Goal: Transaction & Acquisition: Obtain resource

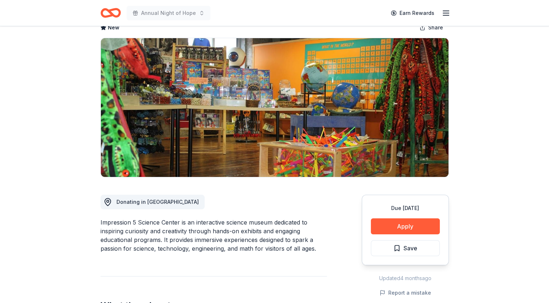
scroll to position [73, 0]
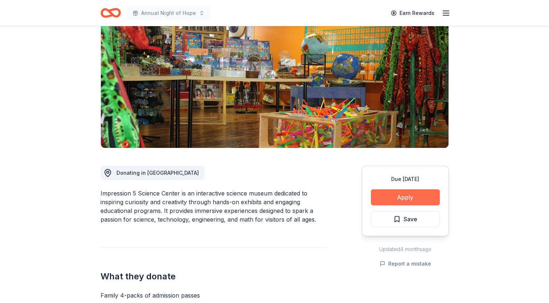
click at [411, 193] on button "Apply" at bounding box center [405, 197] width 69 height 16
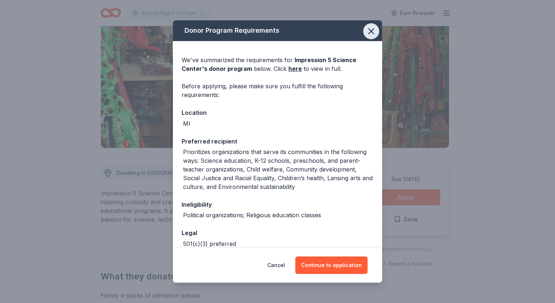
click at [370, 29] on icon "button" at bounding box center [371, 31] width 10 height 10
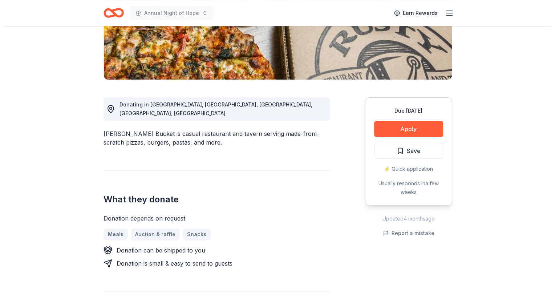
scroll to position [145, 0]
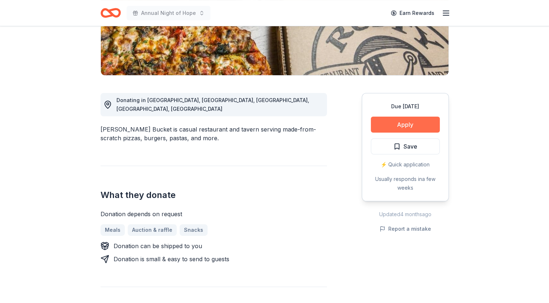
click at [401, 128] on button "Apply" at bounding box center [405, 125] width 69 height 16
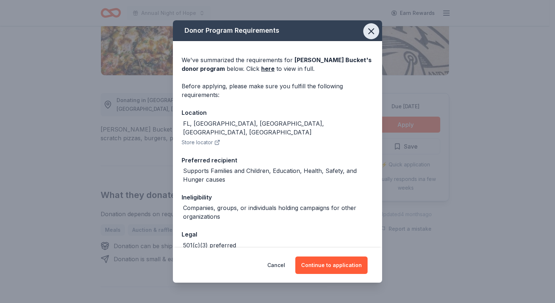
click at [368, 32] on icon "button" at bounding box center [370, 31] width 5 height 5
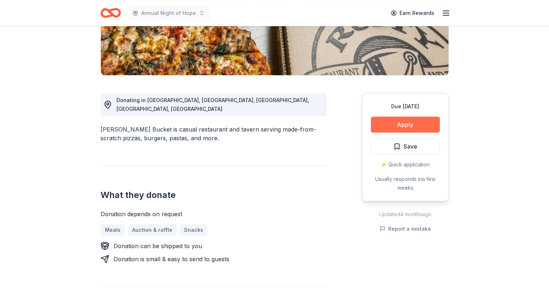
click at [406, 120] on button "Apply" at bounding box center [405, 125] width 69 height 16
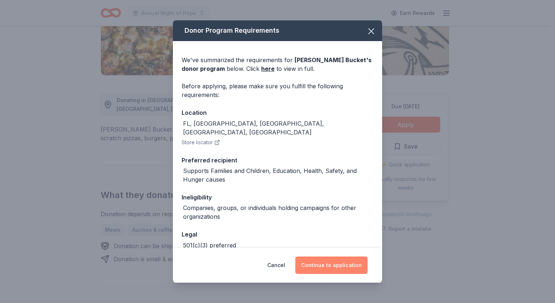
click at [331, 267] on button "Continue to application" at bounding box center [331, 264] width 72 height 17
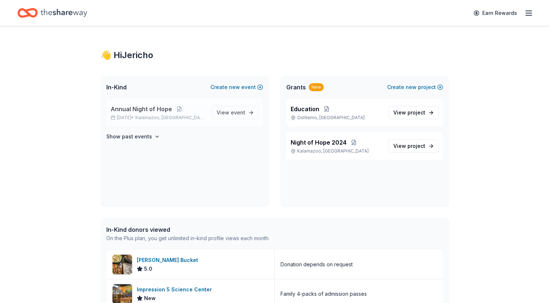
click at [135, 113] on span "Annual Night of Hope" at bounding box center [141, 109] width 61 height 9
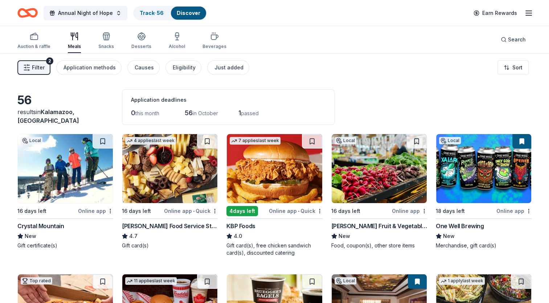
click at [49, 62] on div "2" at bounding box center [49, 60] width 7 height 7
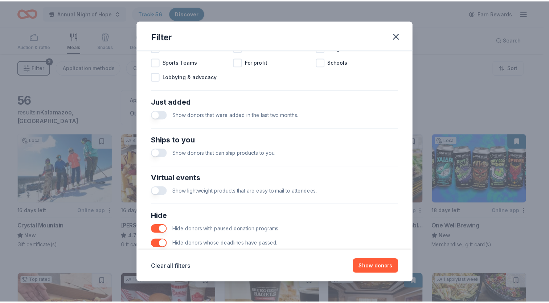
scroll to position [254, 0]
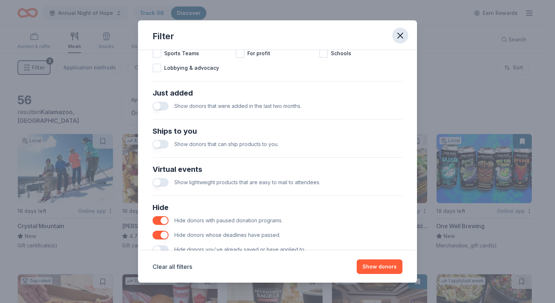
click at [400, 37] on icon "button" at bounding box center [400, 35] width 10 height 10
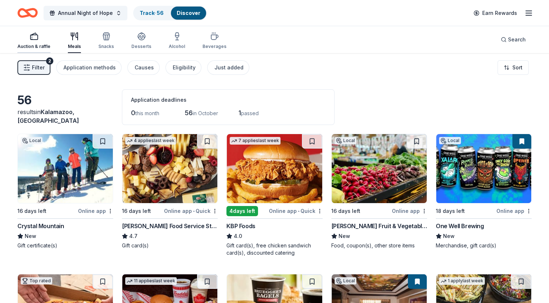
click at [47, 46] on div "Auction & raffle" at bounding box center [33, 47] width 33 height 6
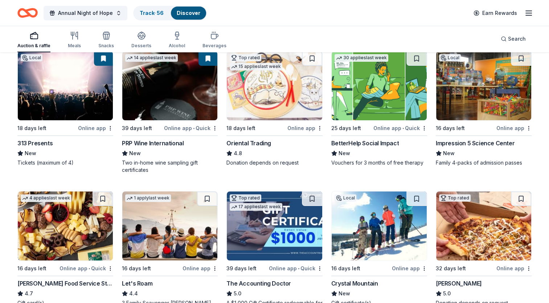
scroll to position [109, 0]
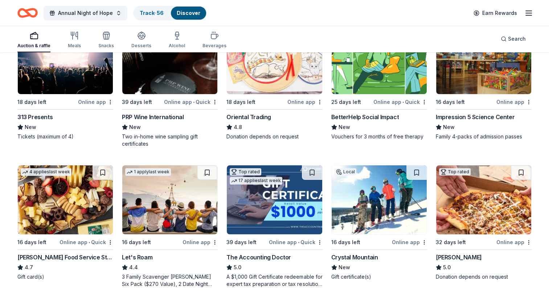
click at [178, 212] on img at bounding box center [169, 199] width 95 height 69
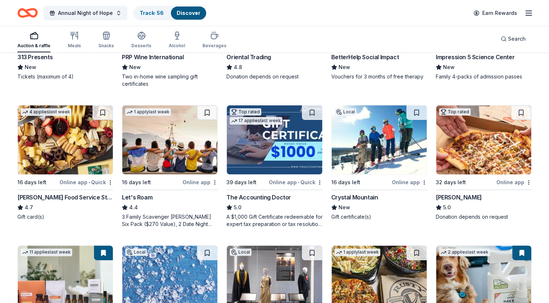
scroll to position [182, 0]
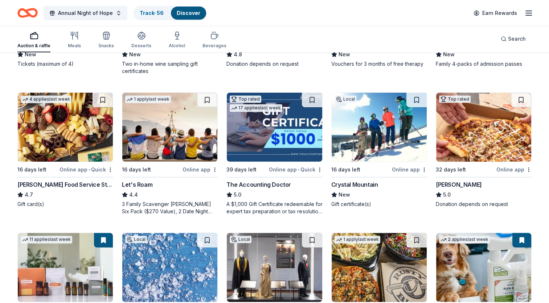
click at [489, 135] on img at bounding box center [483, 127] width 95 height 69
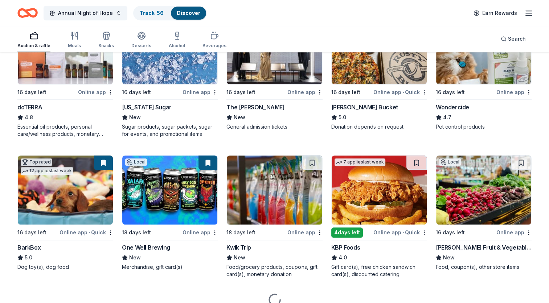
scroll to position [399, 0]
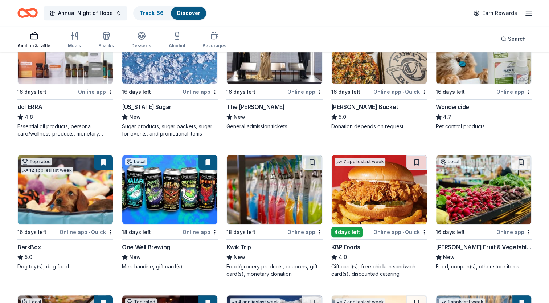
click at [161, 201] on img at bounding box center [169, 189] width 95 height 69
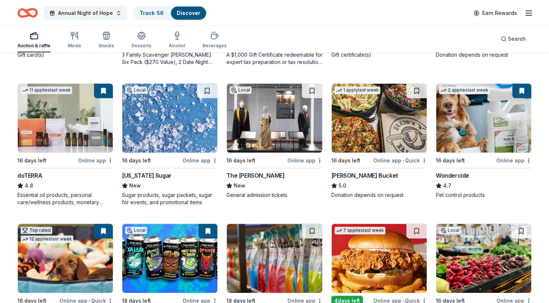
scroll to position [327, 0]
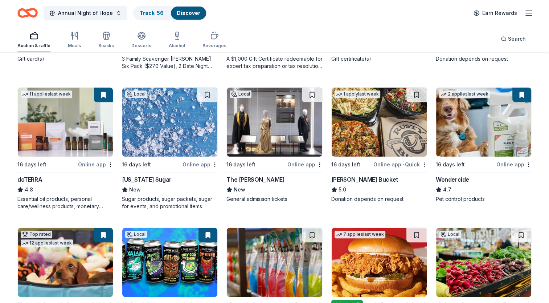
click at [261, 139] on img at bounding box center [274, 121] width 95 height 69
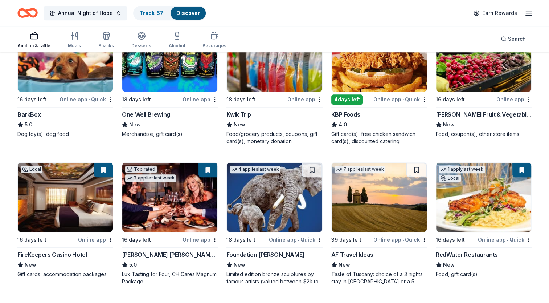
scroll to position [545, 0]
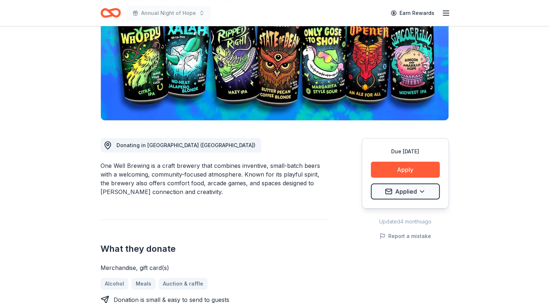
scroll to position [109, 0]
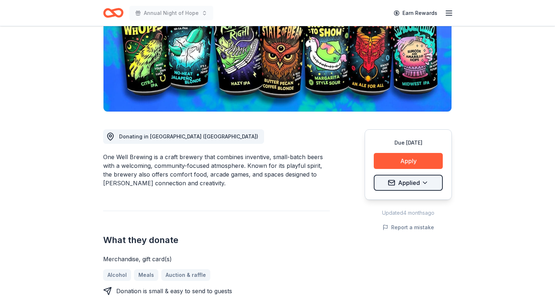
click at [410, 184] on html "Annual Night of Hope Earn Rewards Due [DATE] Share One Well Brewing New Share D…" at bounding box center [277, 42] width 555 height 303
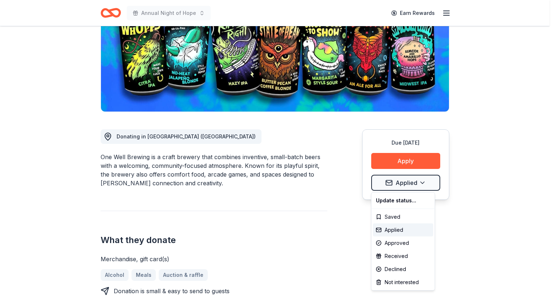
click at [317, 192] on html "Annual Night of Hope Earn Rewards Due in 18 days Share One Well Brewing New Sha…" at bounding box center [277, 42] width 555 height 303
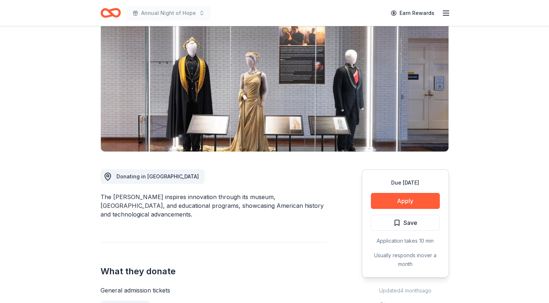
scroll to position [73, 0]
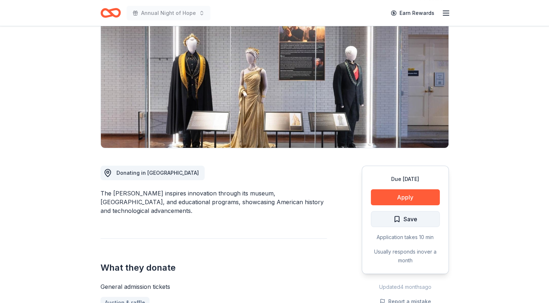
click at [423, 219] on button "Save" at bounding box center [405, 219] width 69 height 16
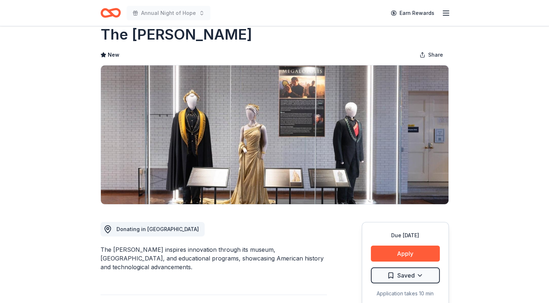
scroll to position [0, 0]
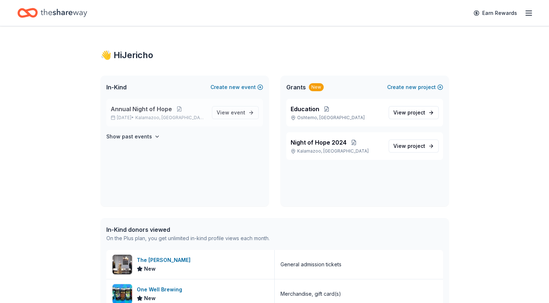
click at [159, 108] on span "Annual Night of Hope" at bounding box center [141, 109] width 61 height 9
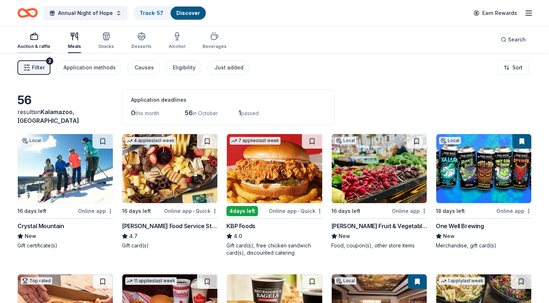
click at [39, 42] on div "Auction & raffle" at bounding box center [33, 40] width 33 height 17
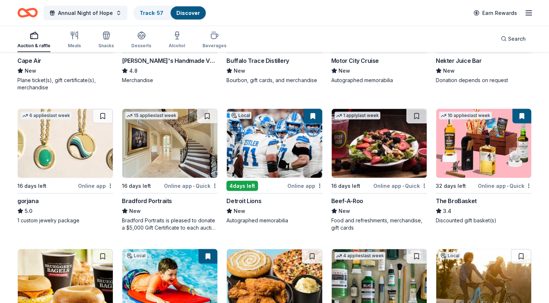
scroll to position [1437, 0]
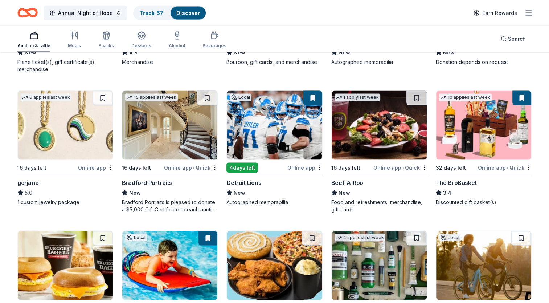
click at [303, 138] on img at bounding box center [274, 125] width 95 height 69
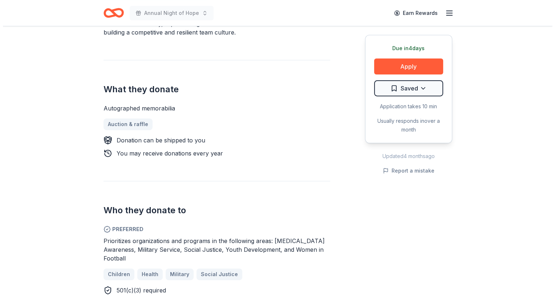
scroll to position [254, 0]
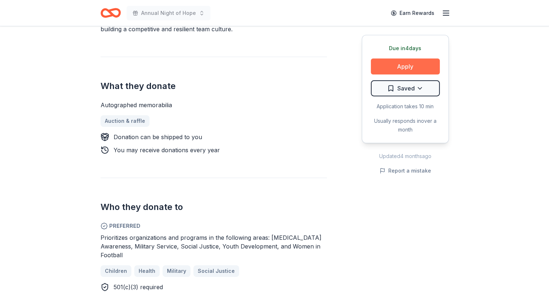
click at [403, 68] on button "Apply" at bounding box center [405, 66] width 69 height 16
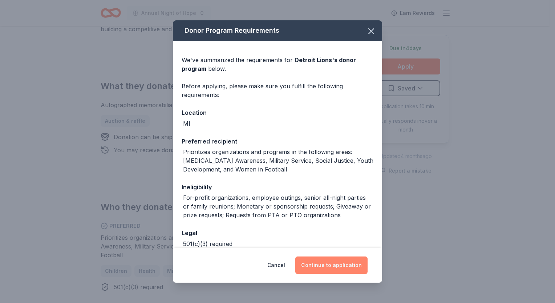
click at [341, 264] on button "Continue to application" at bounding box center [331, 264] width 72 height 17
